Goal: Information Seeking & Learning: Check status

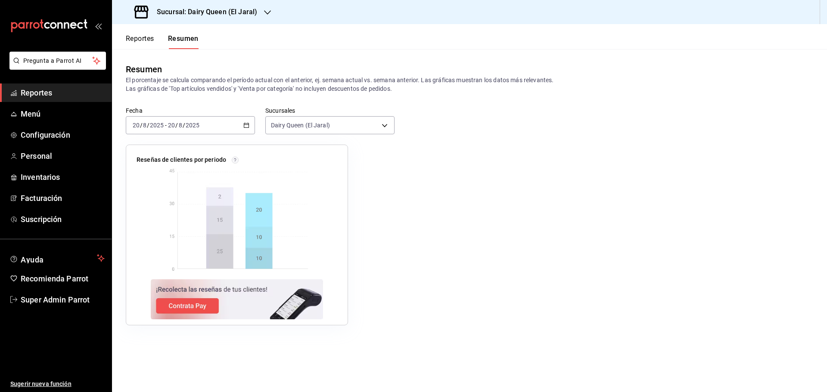
click at [183, 124] on span "/" at bounding box center [184, 125] width 3 height 7
click at [141, 253] on span "Rango de fechas" at bounding box center [166, 248] width 67 height 9
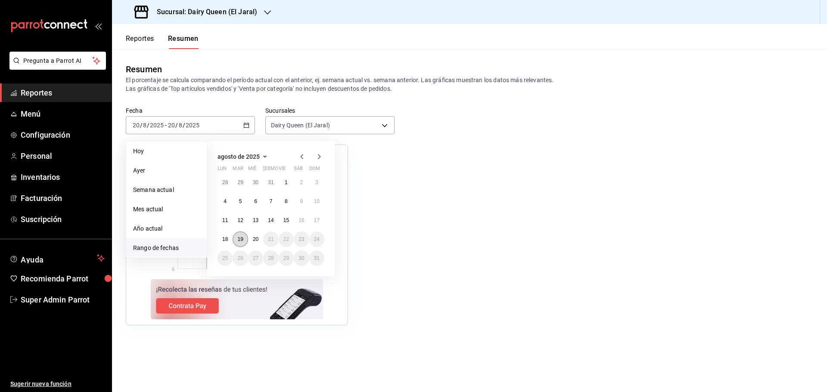
click at [239, 237] on abbr "19" at bounding box center [240, 239] width 6 height 6
click at [239, 238] on abbr "19" at bounding box center [240, 239] width 6 height 6
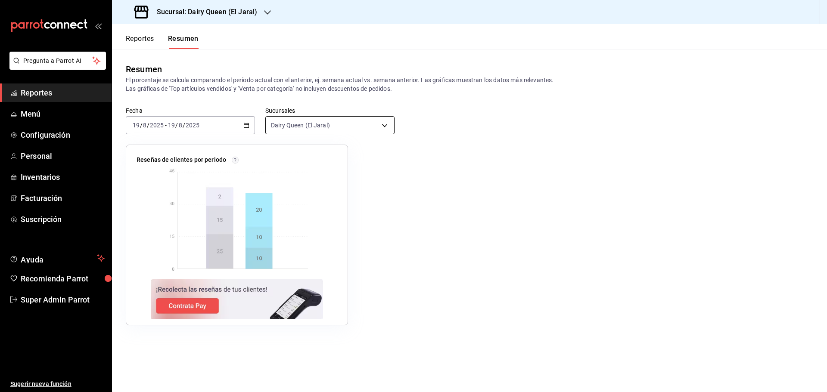
click at [309, 128] on body "Pregunta a Parrot AI Reportes Menú Configuración Personal Inventarios Facturaci…" at bounding box center [413, 196] width 827 height 392
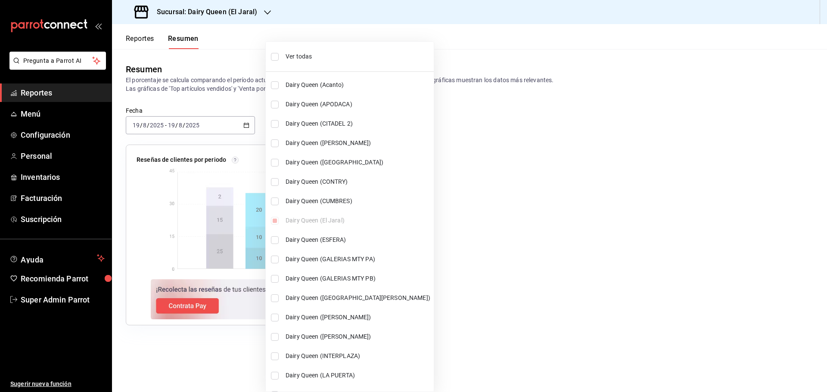
click at [300, 60] on span "Ver todas" at bounding box center [357, 56] width 145 height 9
type input "[object Object],[object Object],[object Object],[object Object],[object Object]…"
checkbox input "true"
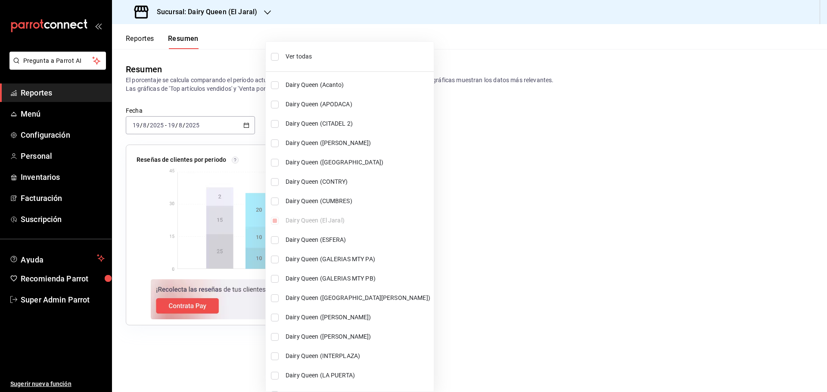
checkbox input "true"
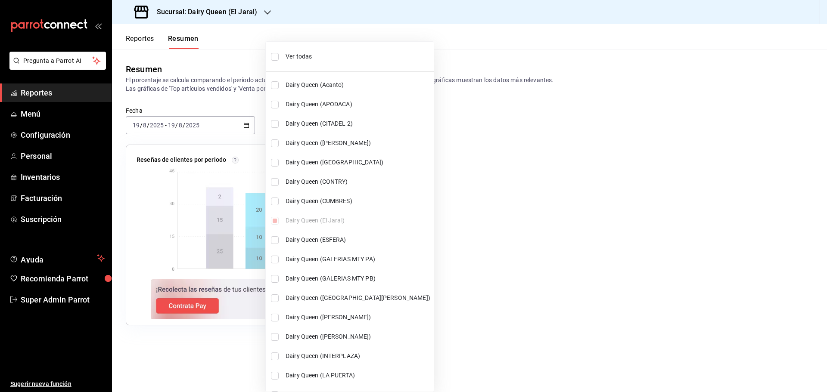
checkbox input "true"
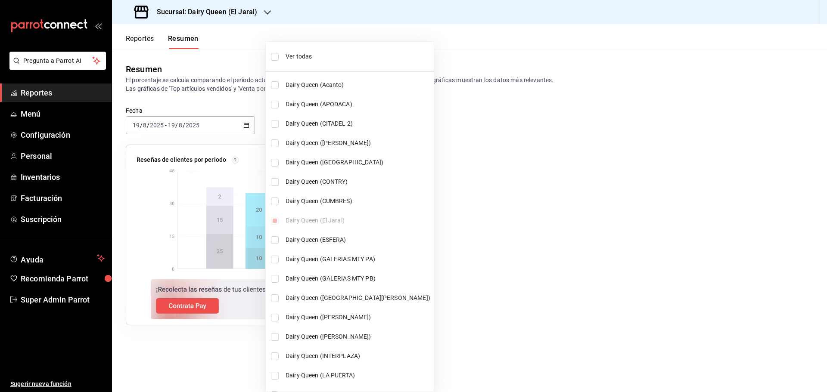
checkbox input "true"
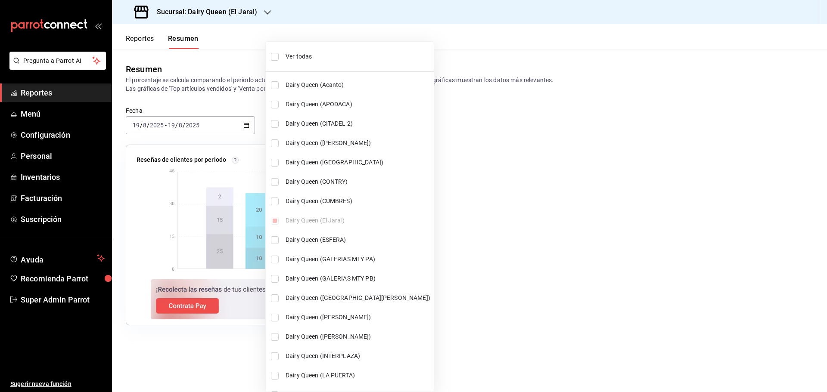
checkbox input "true"
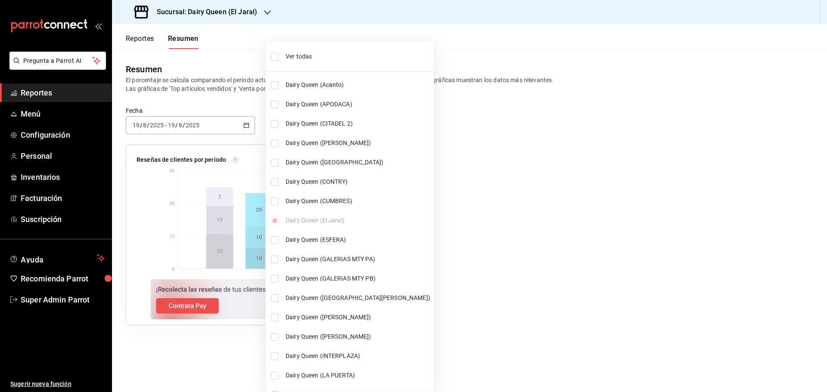
checkbox input "true"
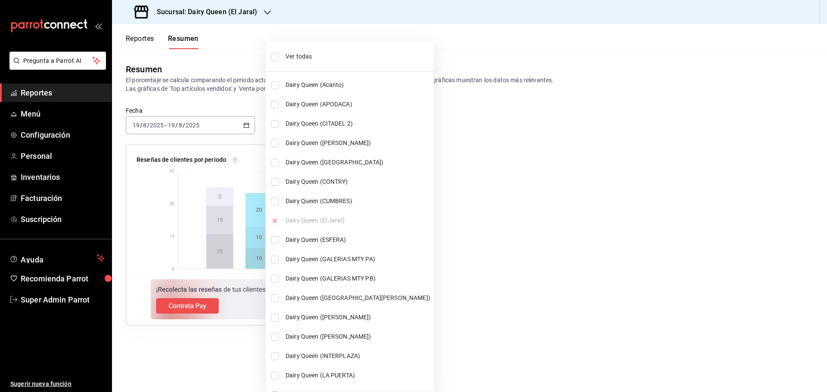
checkbox input "true"
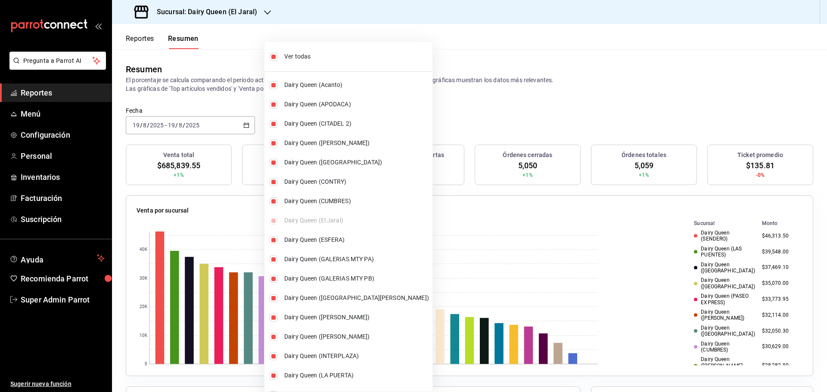
click at [656, 113] on div at bounding box center [413, 196] width 827 height 392
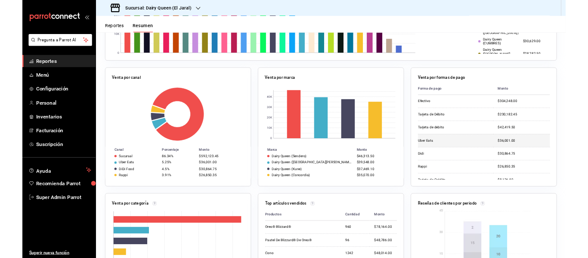
scroll to position [50, 0]
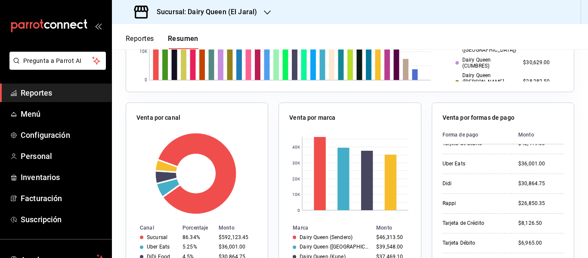
click at [32, 90] on span "Reportes" at bounding box center [63, 93] width 84 height 12
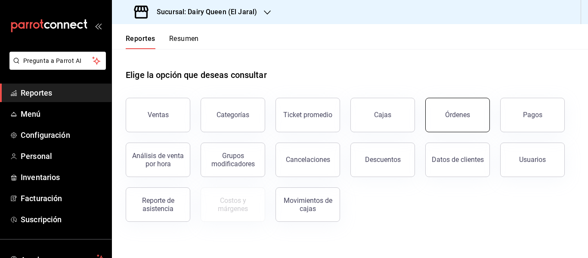
click at [467, 118] on div "Órdenes" at bounding box center [457, 115] width 25 height 8
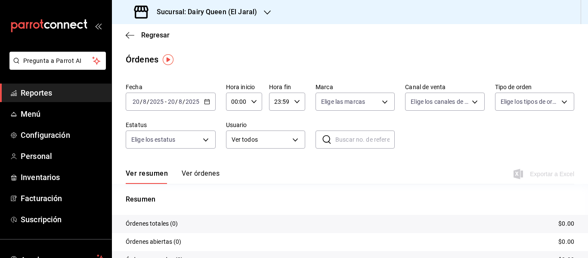
click at [32, 88] on span "Reportes" at bounding box center [63, 93] width 84 height 12
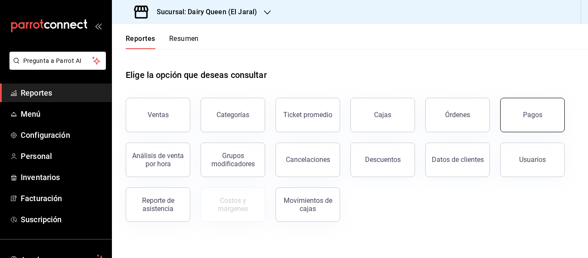
click at [537, 115] on div "Pagos" at bounding box center [532, 115] width 19 height 8
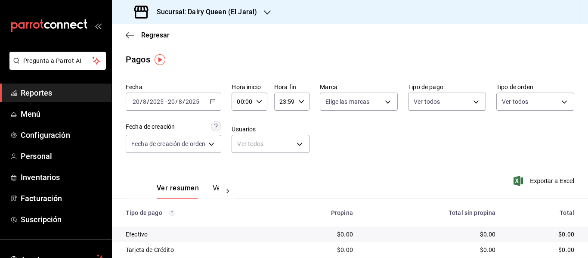
click at [215, 101] on icon "button" at bounding box center [213, 102] width 6 height 6
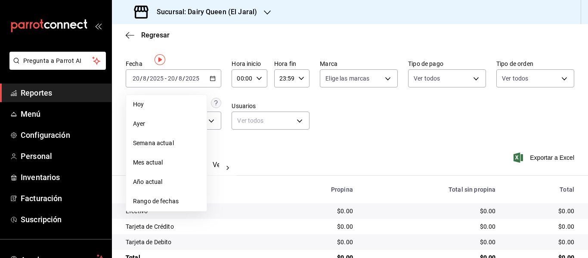
scroll to position [45, 0]
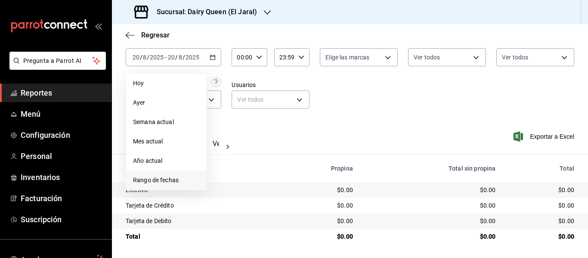
click at [161, 175] on li "Rango de fechas" at bounding box center [166, 180] width 81 height 19
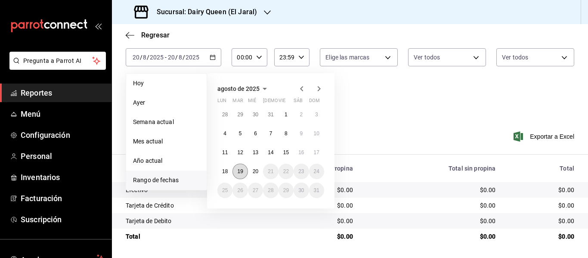
click at [243, 170] on button "19" at bounding box center [240, 172] width 15 height 16
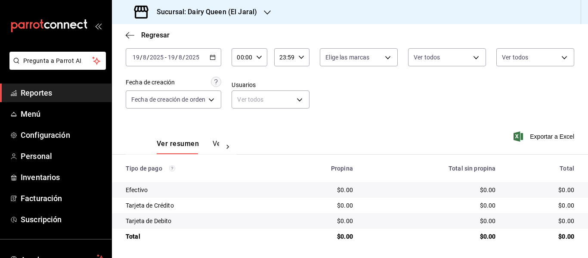
click at [228, 14] on h3 "Sucursal: Dairy Queen (El Jaral)" at bounding box center [203, 12] width 107 height 10
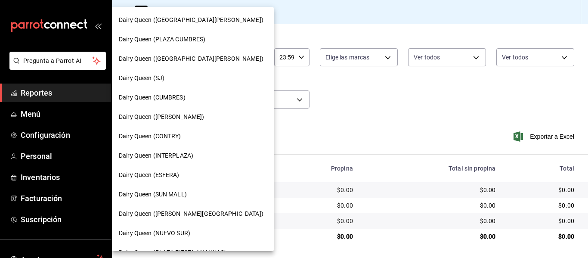
click at [164, 136] on span "Dairy Queen (CONTRY)" at bounding box center [150, 136] width 62 height 9
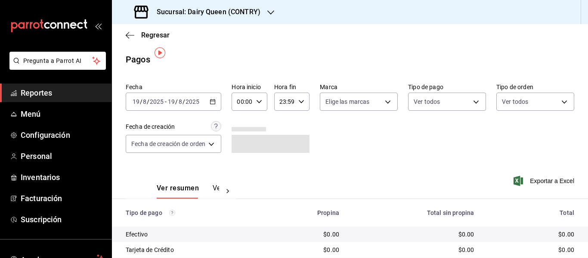
scroll to position [107, 0]
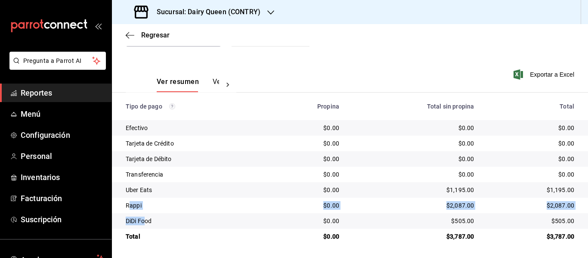
drag, startPoint x: 130, startPoint y: 204, endPoint x: 145, endPoint y: 227, distance: 26.9
click at [145, 227] on tbody "Efectivo $0.00 $0.00 $0.00 Tarjeta de Crédito $0.00 $0.00 $0.00 Tarjeta de Débi…" at bounding box center [350, 182] width 476 height 124
click at [170, 13] on h3 "Sucursal: Dairy Queen (CONTRY)" at bounding box center [205, 12] width 111 height 10
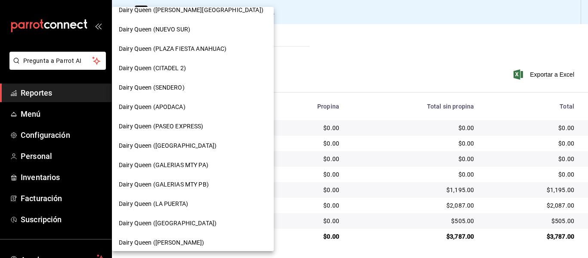
scroll to position [215, 0]
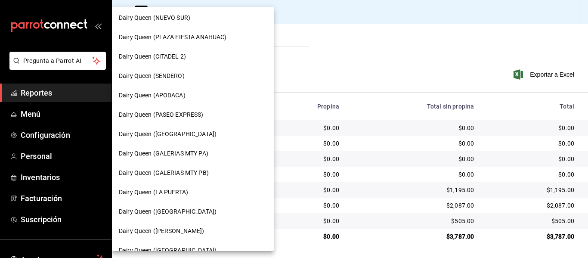
click at [181, 76] on span "Dairy Queen (SENDERO)" at bounding box center [152, 75] width 66 height 9
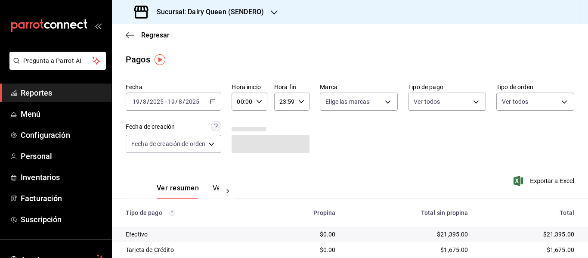
scroll to position [72, 0]
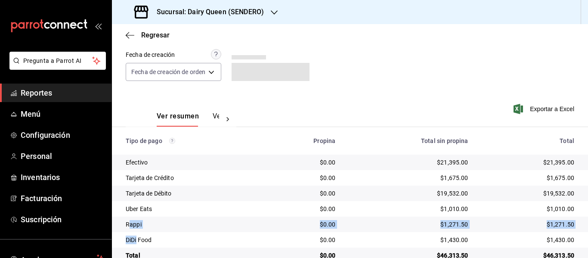
click at [136, 233] on tbody "Efectivo $0.00 $21,395.00 $21,395.00 Tarjeta de Crédito $0.00 $1,675.00 $1,675.…" at bounding box center [350, 209] width 476 height 109
click at [164, 7] on h3 "Sucursal: Dairy Queen (SENDERO)" at bounding box center [207, 12] width 114 height 10
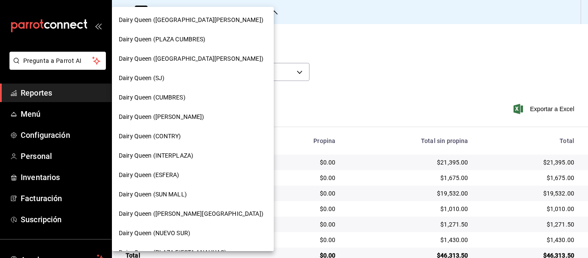
click at [171, 95] on span "Dairy Queen (CUMBRES)" at bounding box center [152, 97] width 67 height 9
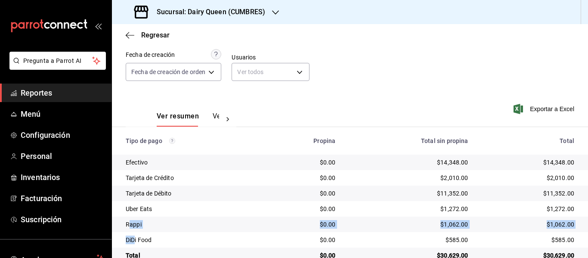
drag, startPoint x: 130, startPoint y: 225, endPoint x: 134, endPoint y: 244, distance: 19.3
click at [134, 244] on tbody "Efectivo $0.00 $14,348.00 $14,348.00 Tarjeta de Crédito $0.00 $2,010.00 $2,010.…" at bounding box center [350, 209] width 476 height 109
click at [219, 12] on h3 "Sucursal: Dairy Queen (CUMBRES)" at bounding box center [207, 12] width 115 height 10
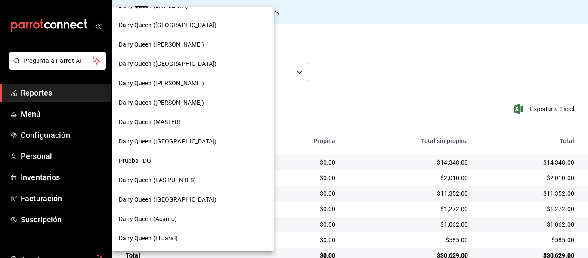
scroll to position [402, 0]
click at [186, 177] on span "Dairy Queen (LAS PUENTES)" at bounding box center [157, 179] width 77 height 9
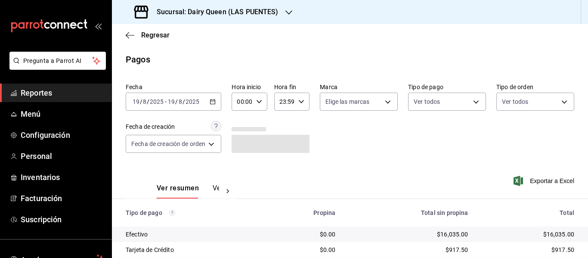
scroll to position [91, 0]
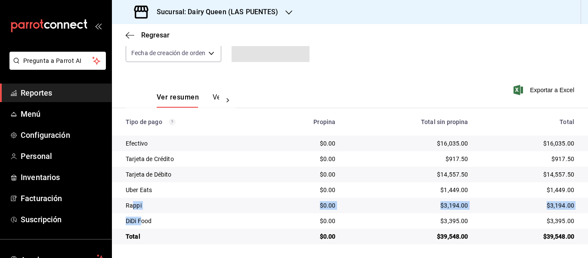
drag, startPoint x: 133, startPoint y: 205, endPoint x: 143, endPoint y: 220, distance: 18.0
click at [143, 220] on tbody "Efectivo $0.00 $16,035.00 $16,035.00 Tarjeta de Crédito $0.00 $917.50 $917.50 T…" at bounding box center [350, 190] width 476 height 109
click at [195, 15] on h3 "Sucursal: Dairy Queen (LAS PUENTES)" at bounding box center [214, 12] width 129 height 10
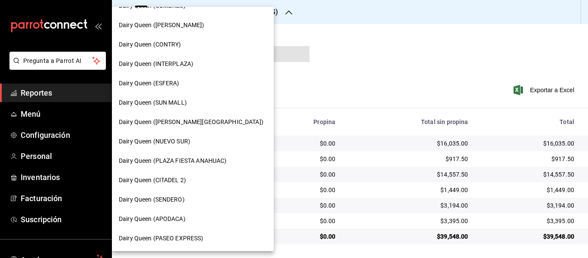
scroll to position [143, 0]
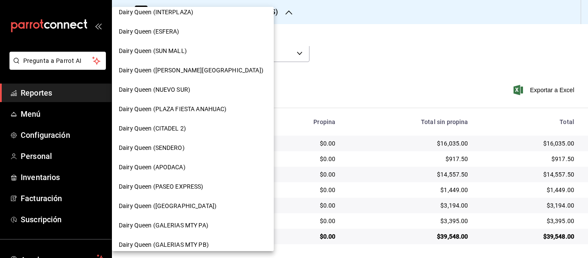
click at [183, 180] on div "Dairy Queen (PASEO EXPRESS)" at bounding box center [193, 186] width 162 height 19
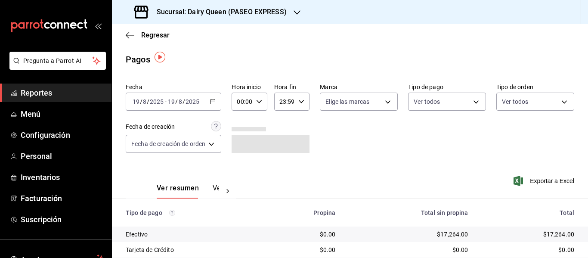
scroll to position [45, 0]
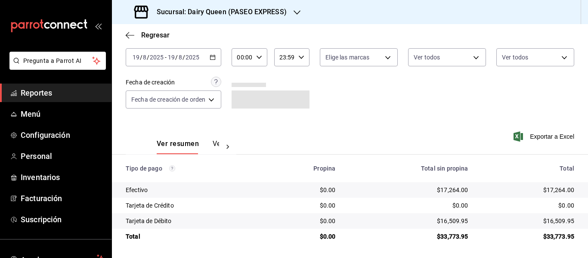
click at [226, 12] on h3 "Sucursal: Dairy Queen (PASEO EXPRESS)" at bounding box center [218, 12] width 137 height 10
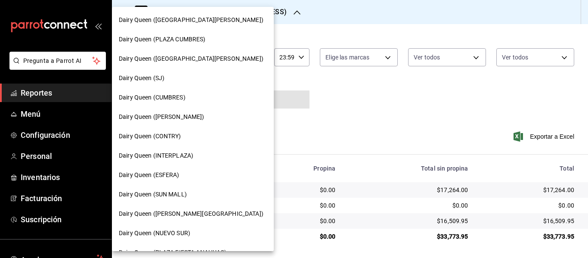
click at [139, 68] on div "Dairy Queen (PLAZA FIESTA SAN AGUSTIN)" at bounding box center [193, 58] width 162 height 19
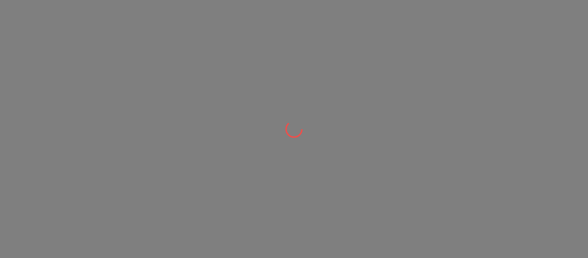
click at [141, 82] on div at bounding box center [294, 129] width 588 height 258
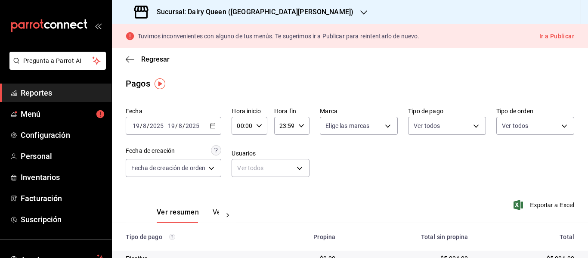
click at [186, 10] on h3 "Sucursal: Dairy Queen (PLAZA FIESTA SAN AGUSTIN)" at bounding box center [252, 12] width 204 height 10
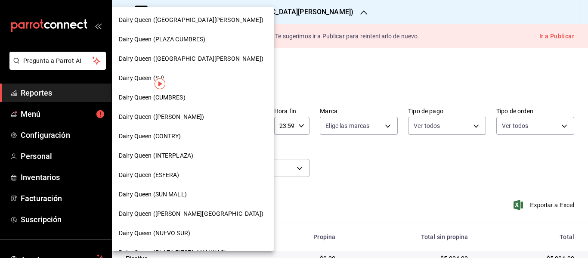
click at [135, 78] on span "Dairy Queen (SJ)" at bounding box center [142, 78] width 46 height 9
